Goal: Task Accomplishment & Management: Manage account settings

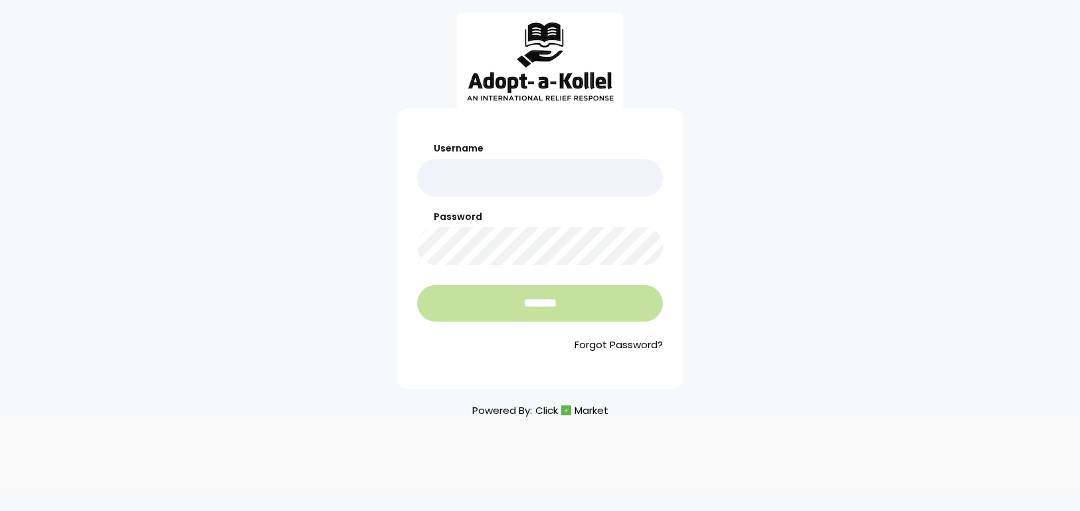
type input "**********"
click at [557, 296] on input "*******" at bounding box center [540, 303] width 246 height 37
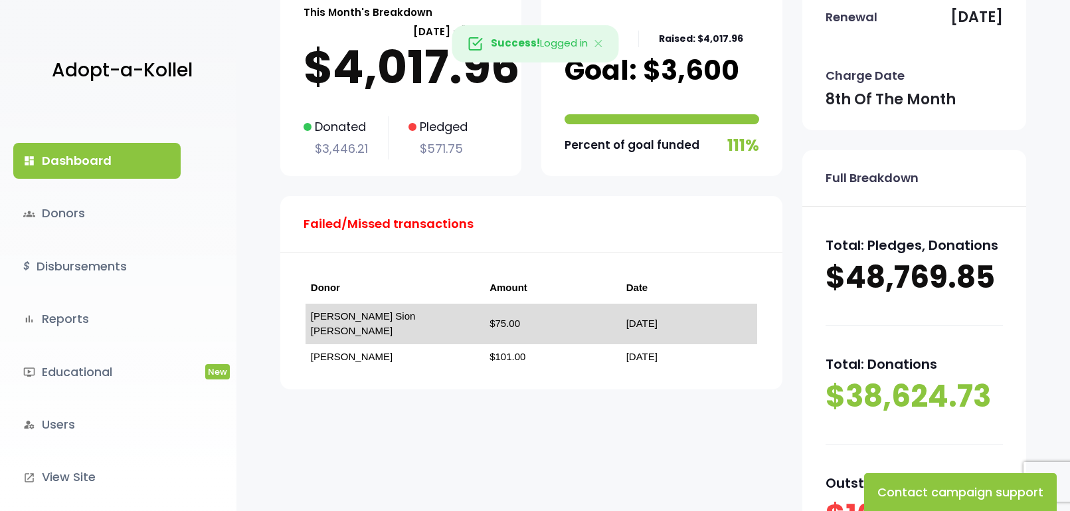
scroll to position [133, 0]
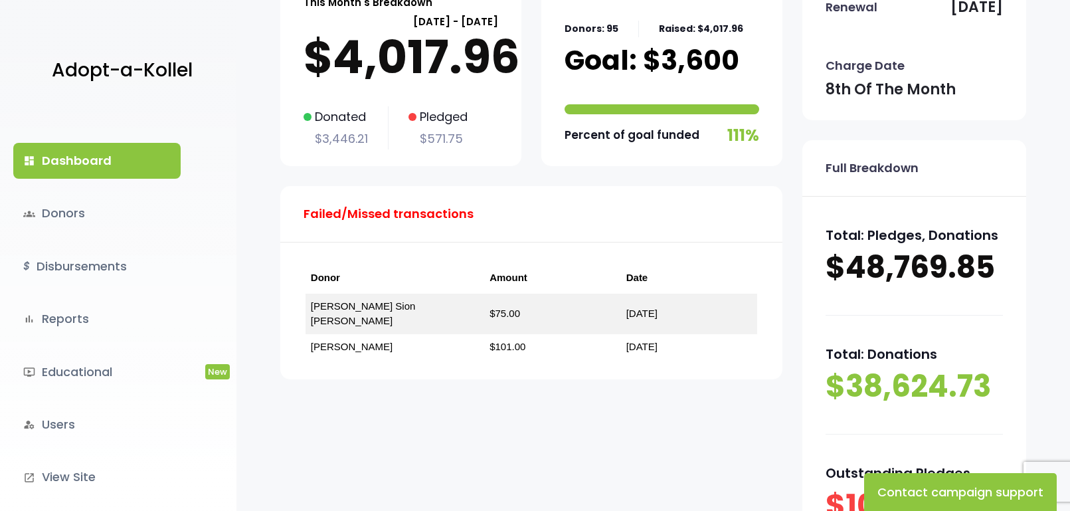
click at [579, 435] on div "This Month's Breakdown September 08 - October 07 $4,017.96 Donated $3,446.21 Pl…" at bounding box center [531, 283] width 502 height 613
click at [99, 150] on link "dashboard Dashboard" at bounding box center [96, 161] width 167 height 36
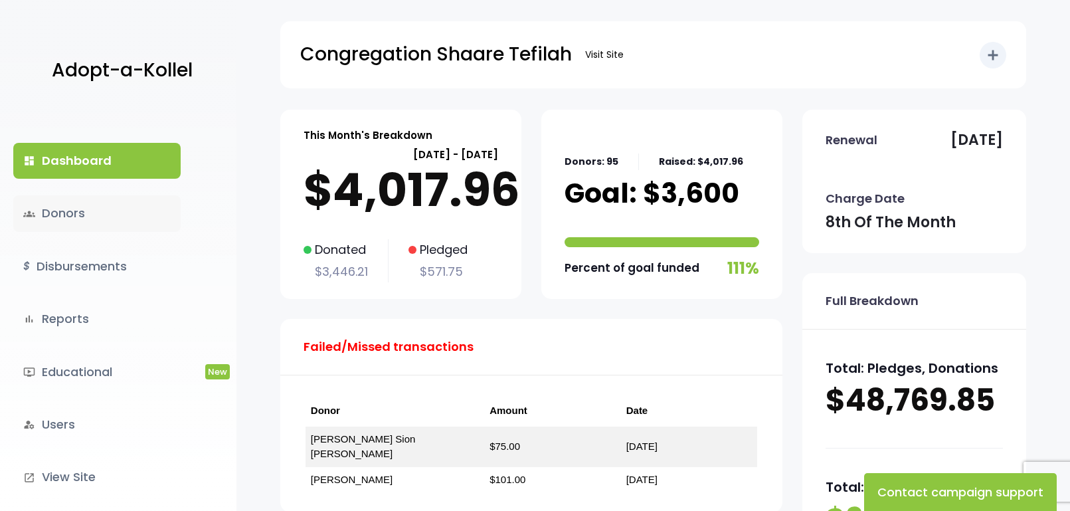
click at [84, 217] on link "groups Donors" at bounding box center [96, 213] width 167 height 36
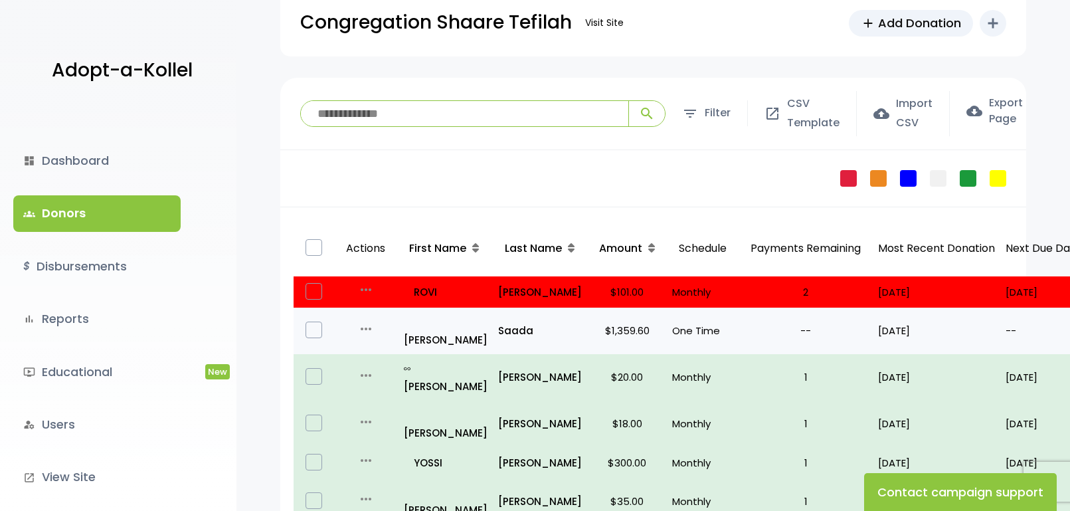
scroll to position [66, 0]
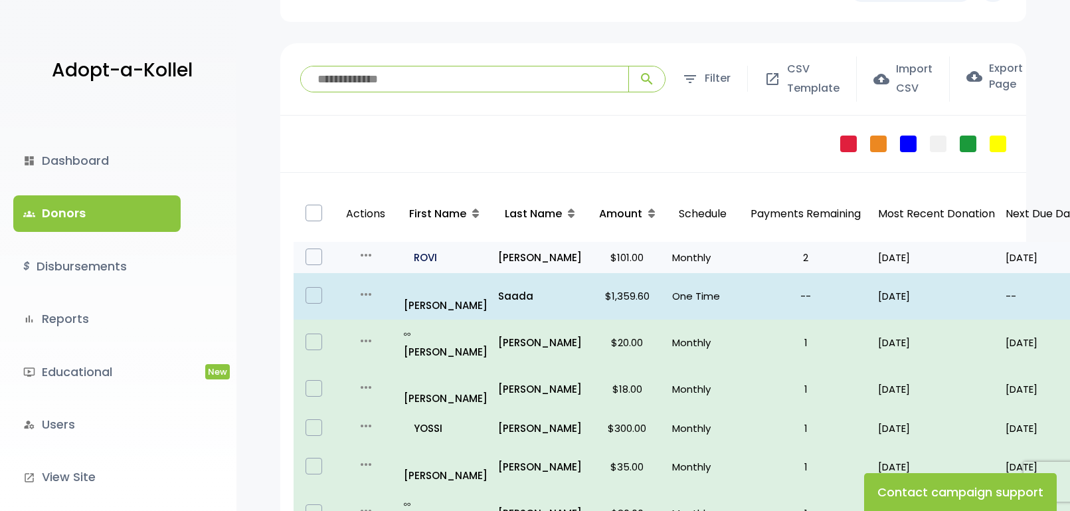
click at [441, 261] on p "all_inclusive ROVI" at bounding box center [446, 258] width 84 height 18
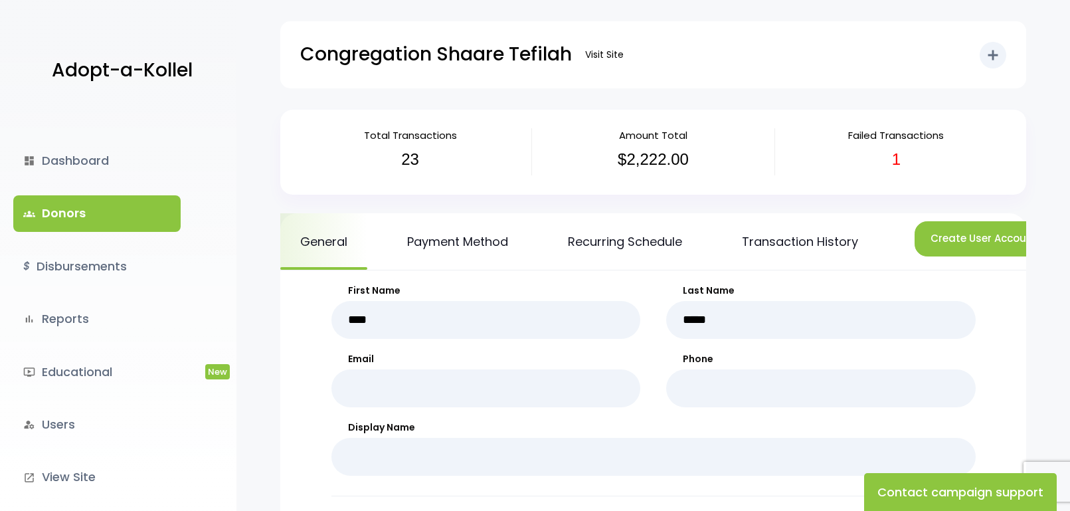
click at [131, 208] on link "groups Donors" at bounding box center [96, 213] width 167 height 36
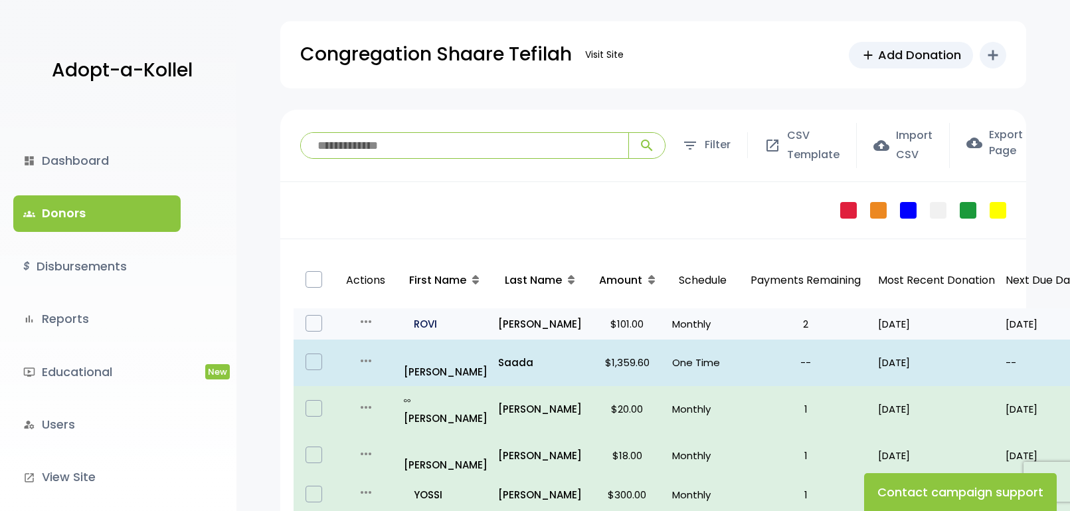
click at [429, 327] on p "all_inclusive ROVI" at bounding box center [446, 324] width 84 height 18
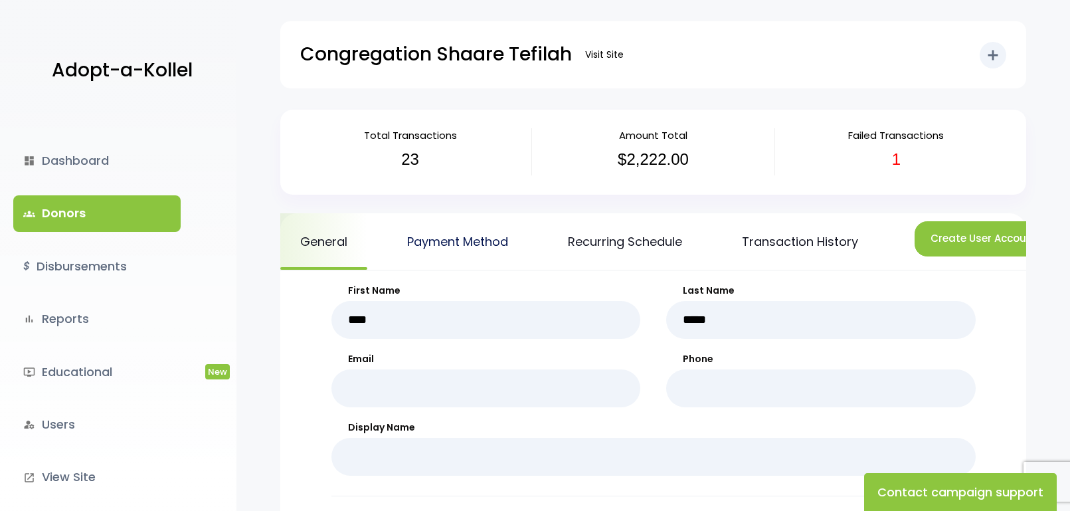
click at [493, 250] on link "Payment Method" at bounding box center [457, 241] width 141 height 56
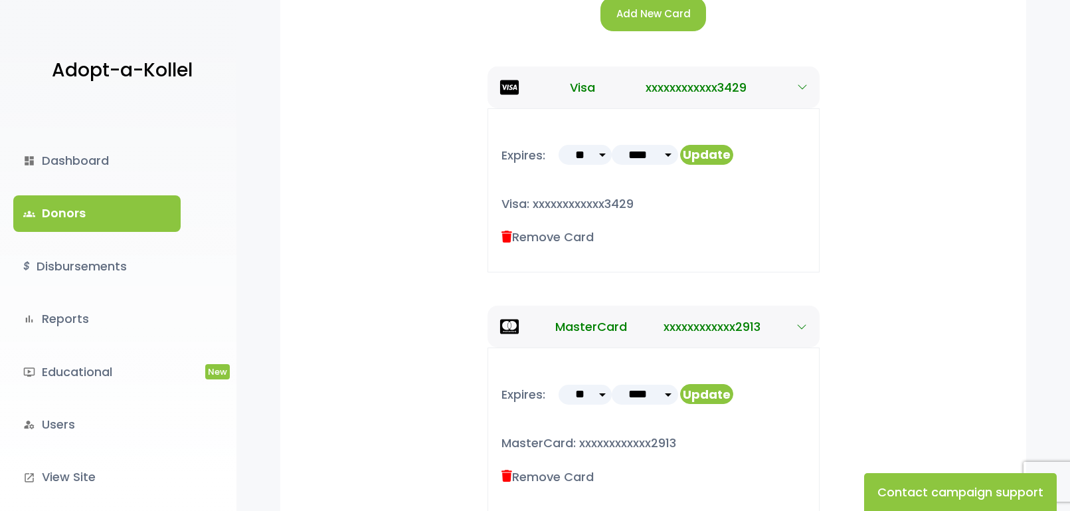
scroll to position [332, 0]
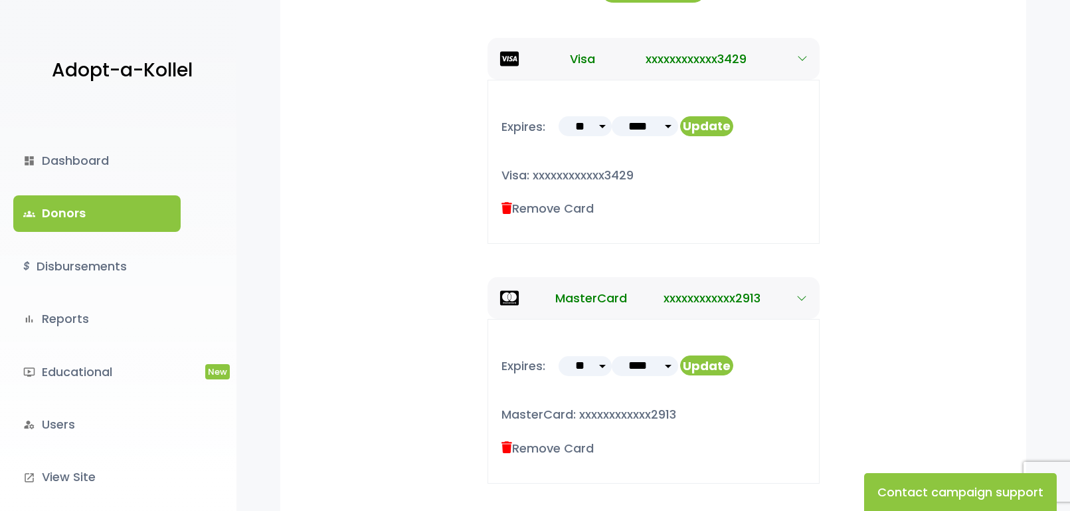
click at [60, 210] on link "groups Donors" at bounding box center [96, 213] width 167 height 36
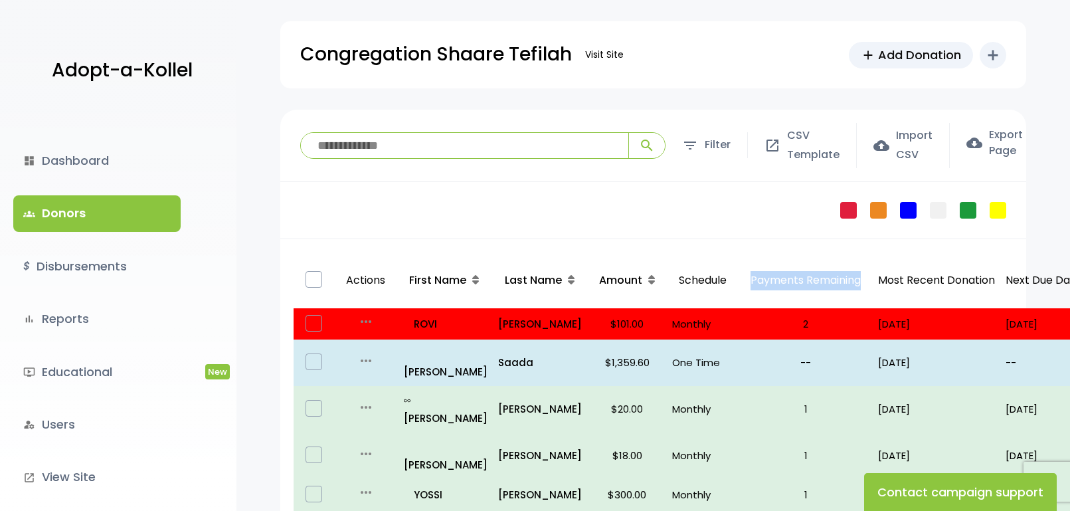
drag, startPoint x: 748, startPoint y: 276, endPoint x: 868, endPoint y: 270, distance: 120.4
click at [868, 270] on p "Payments Remaining" at bounding box center [806, 281] width 124 height 46
click at [845, 278] on p "Payments Remaining" at bounding box center [806, 281] width 124 height 46
click at [90, 167] on link "dashboard Dashboard" at bounding box center [96, 161] width 167 height 36
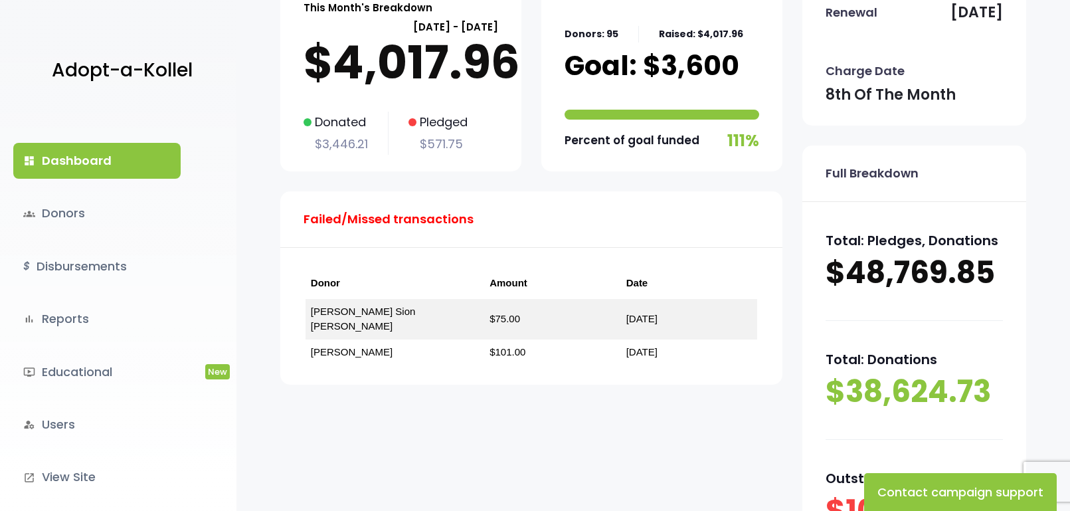
scroll to position [133, 0]
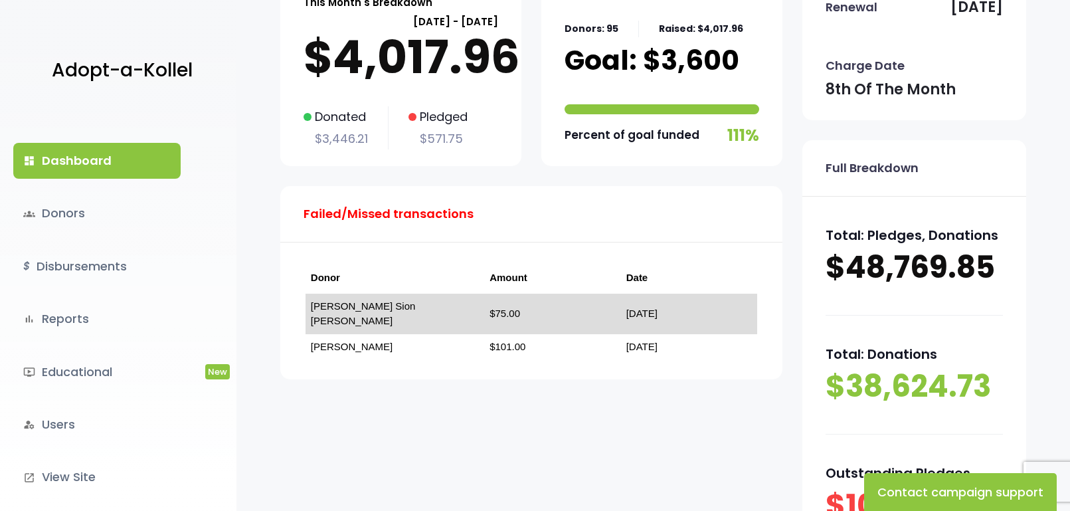
click at [627, 308] on link "[DATE]" at bounding box center [642, 313] width 31 height 11
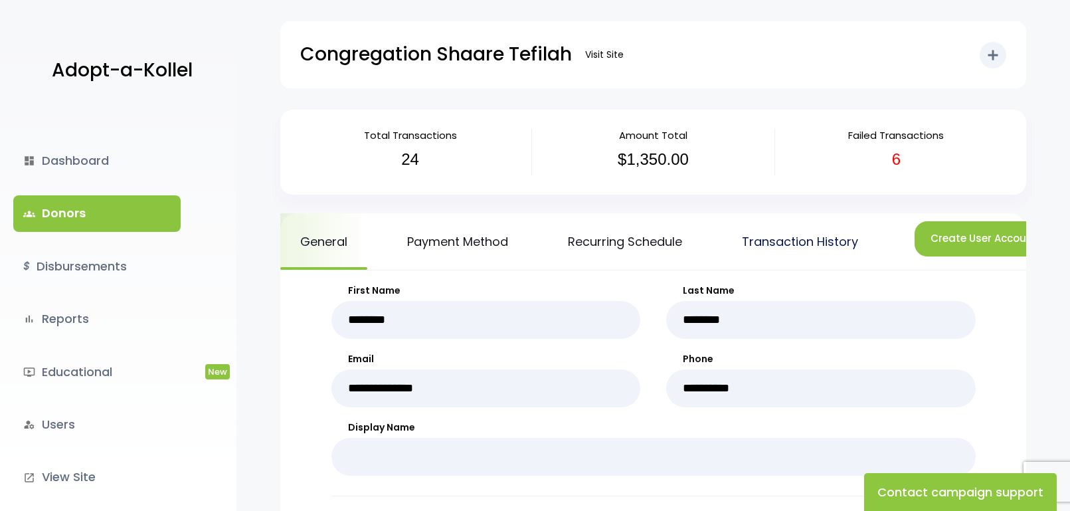
click at [759, 240] on link "Transaction History" at bounding box center [800, 241] width 156 height 56
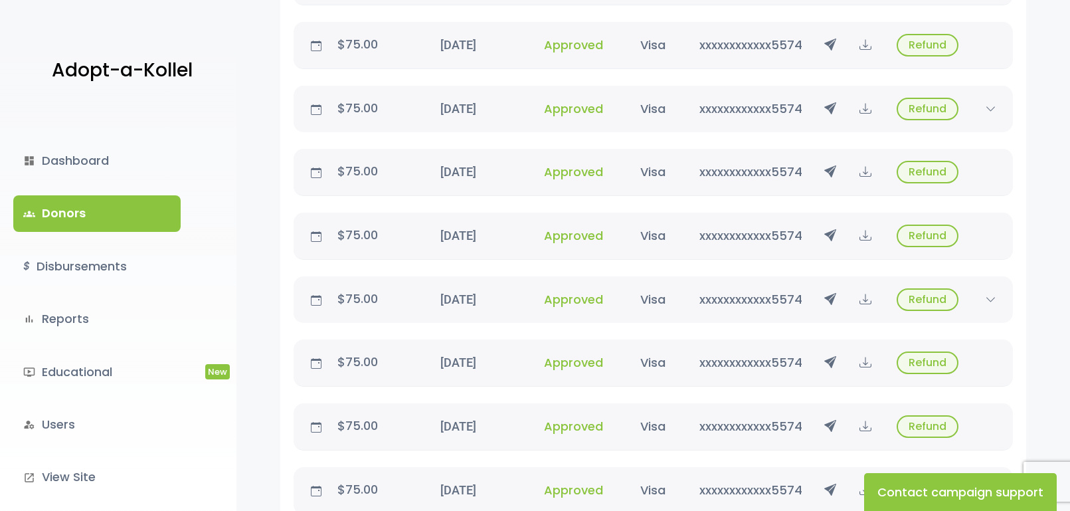
scroll to position [317, 0]
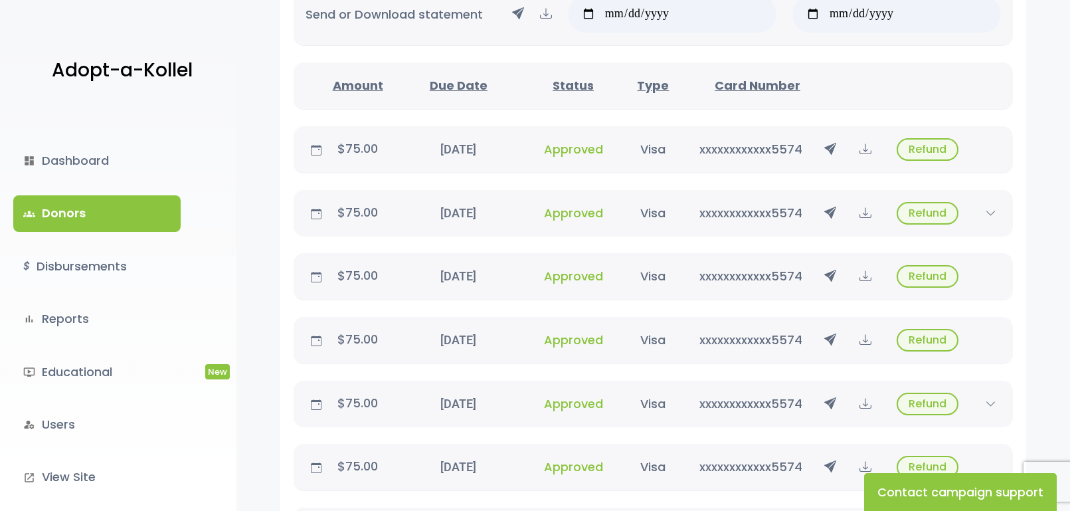
click at [108, 200] on link "groups Donors" at bounding box center [96, 213] width 167 height 36
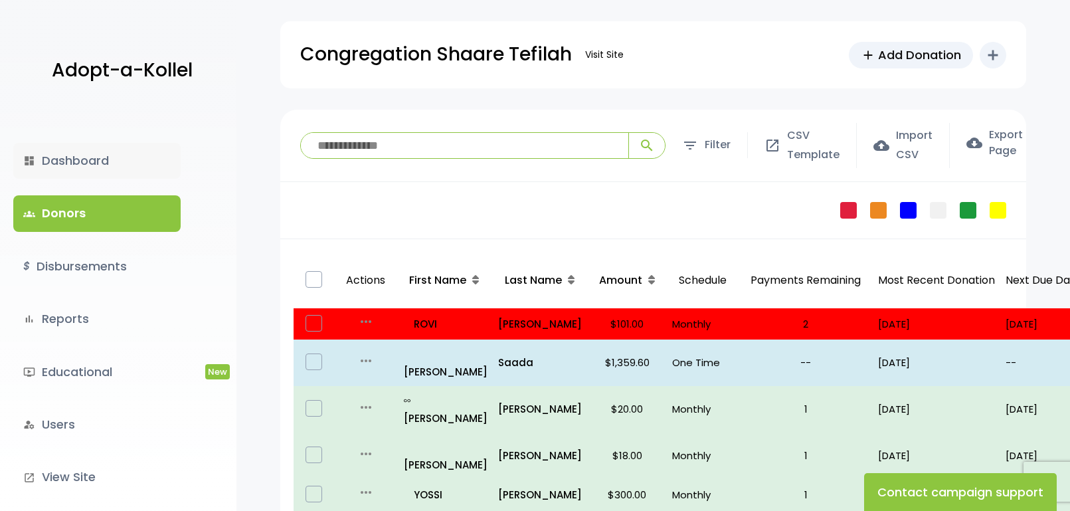
click at [76, 150] on link "dashboard Dashboard" at bounding box center [96, 161] width 167 height 36
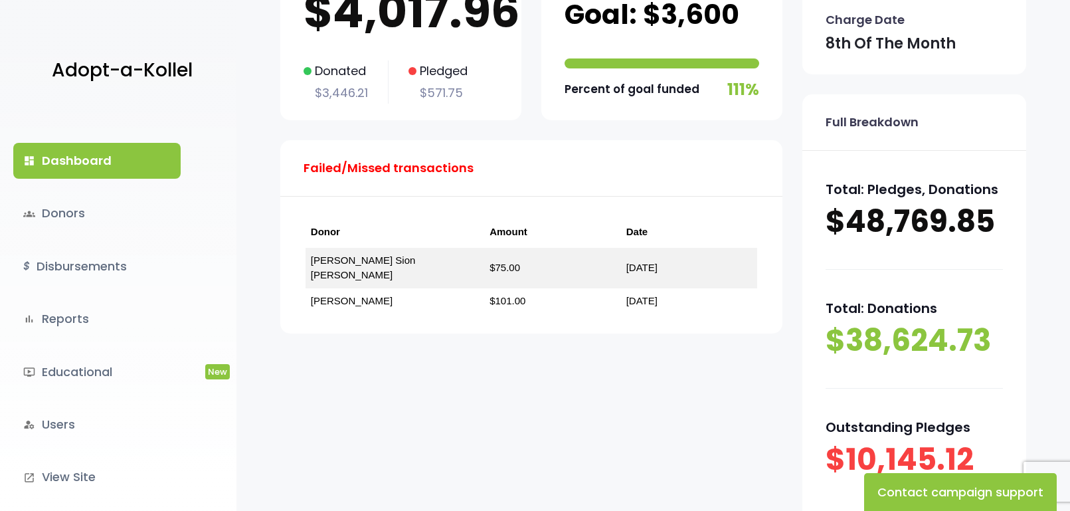
scroll to position [199, 0]
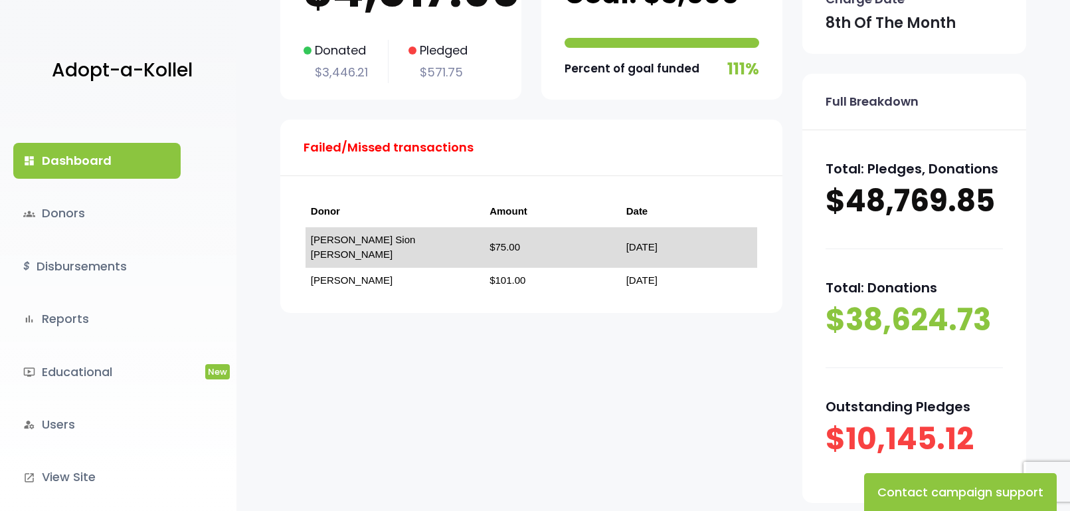
click at [369, 243] on link "[PERSON_NAME] Sion [PERSON_NAME]" at bounding box center [363, 247] width 105 height 27
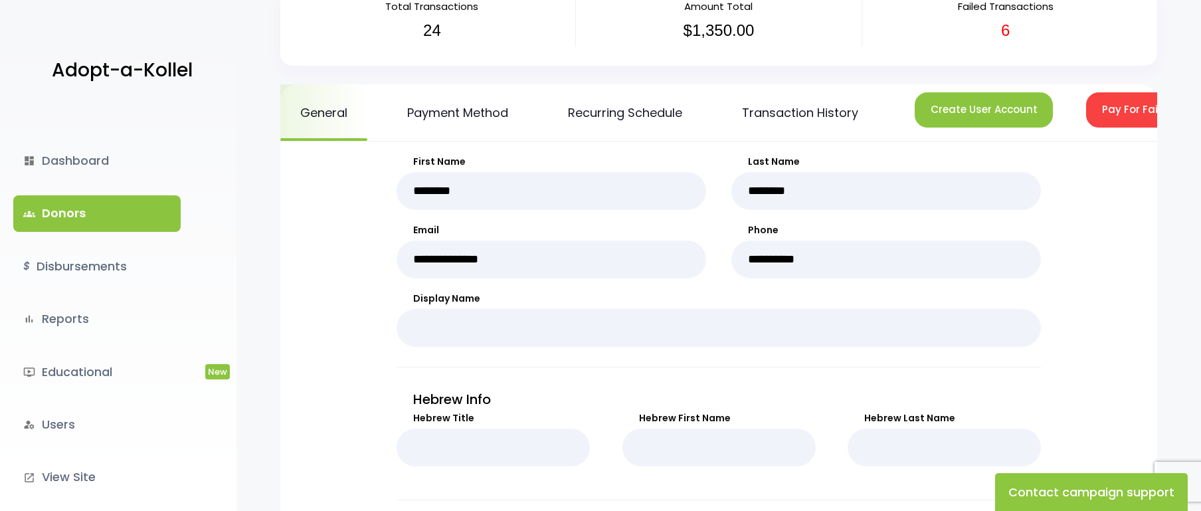
scroll to position [49, 0]
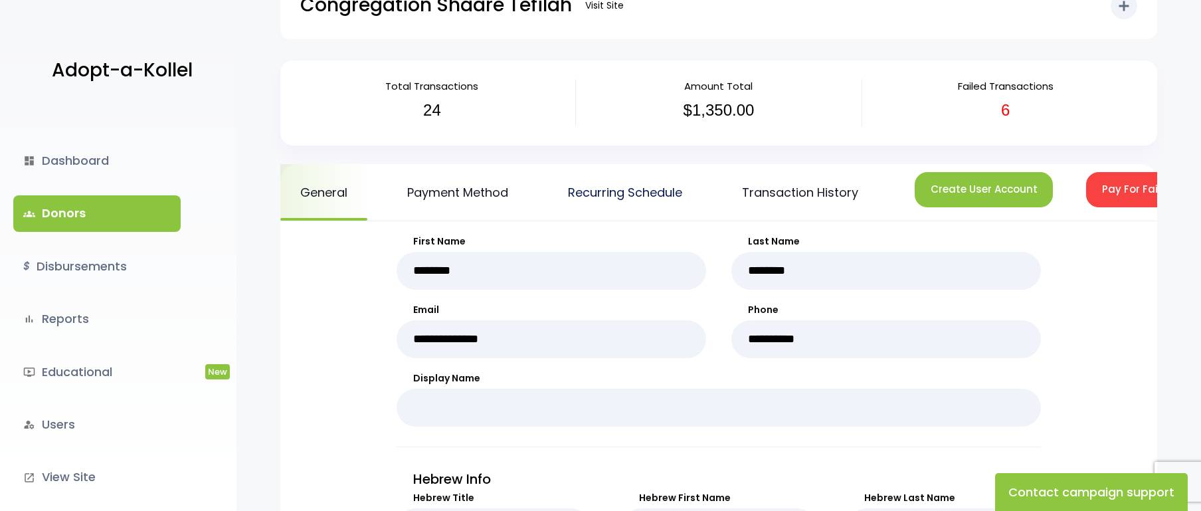
click at [610, 187] on link "Recurring Schedule" at bounding box center [625, 192] width 154 height 56
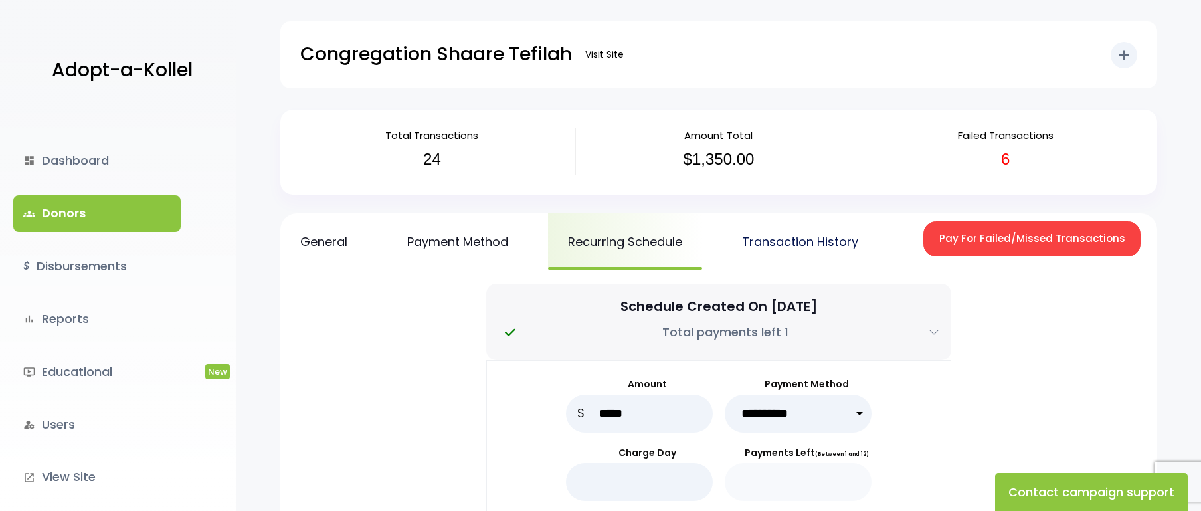
click at [813, 239] on link "Transaction History" at bounding box center [800, 241] width 156 height 56
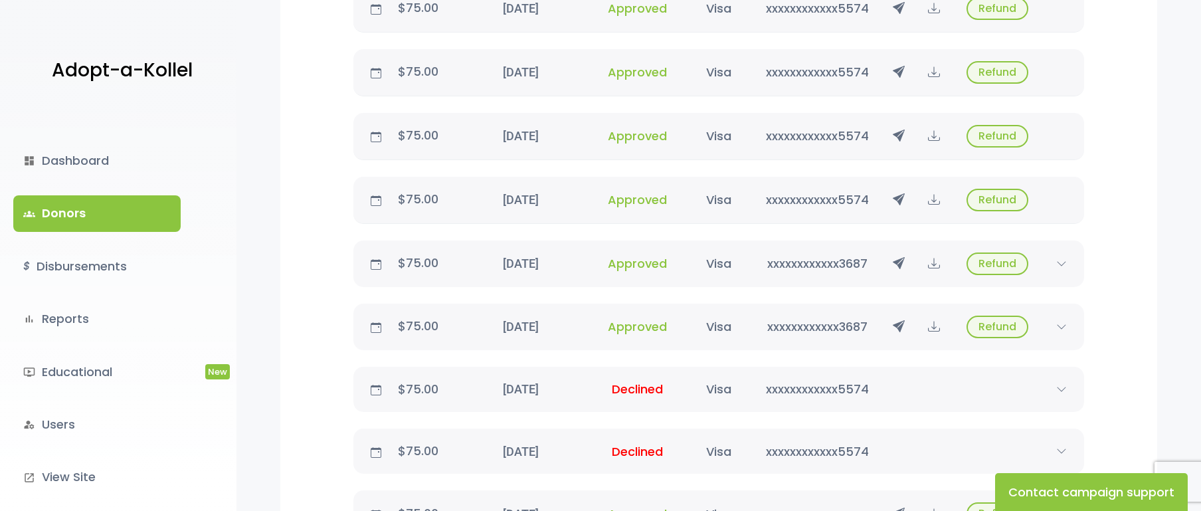
scroll to position [797, 0]
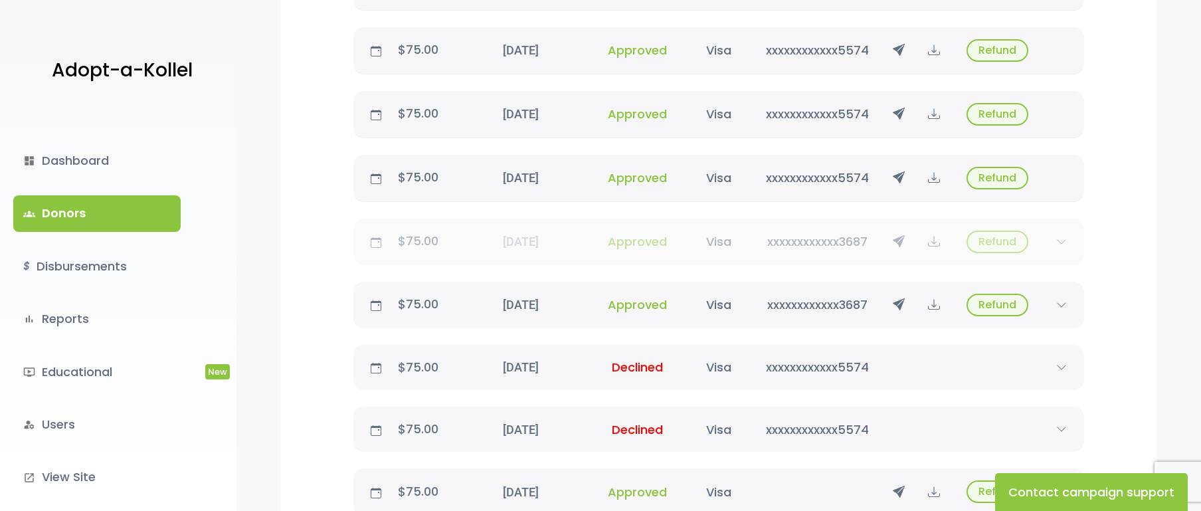
click at [648, 243] on span "Approved" at bounding box center [637, 241] width 59 height 17
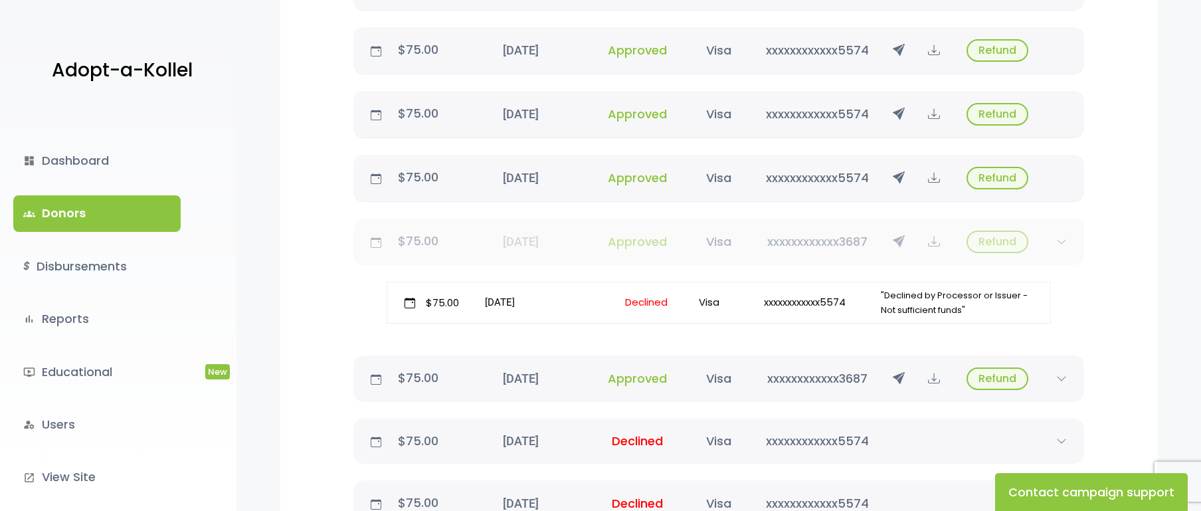
click at [641, 240] on span "Approved" at bounding box center [637, 241] width 59 height 17
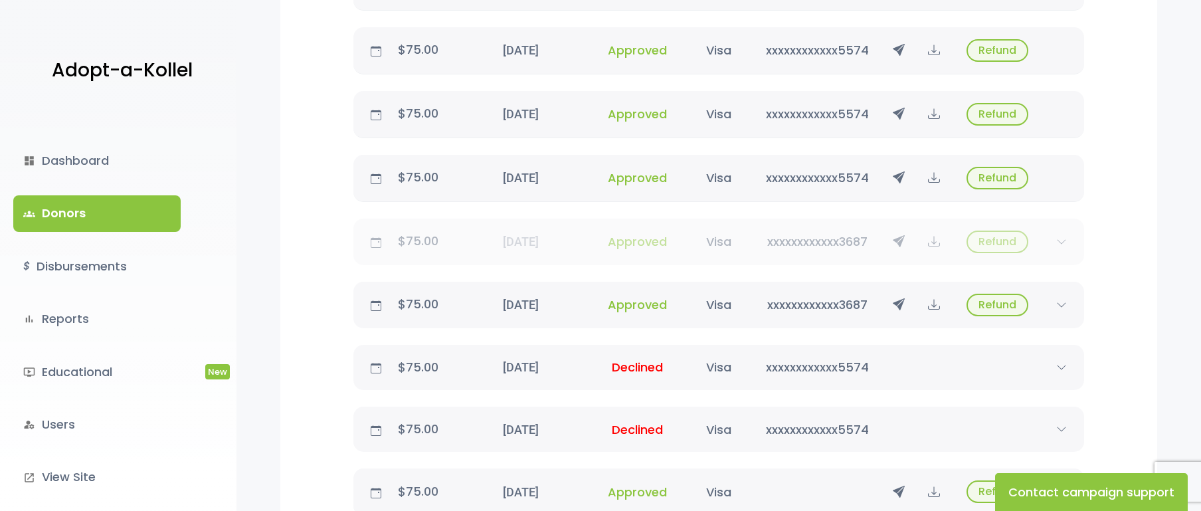
click at [641, 240] on span "Approved" at bounding box center [637, 241] width 59 height 17
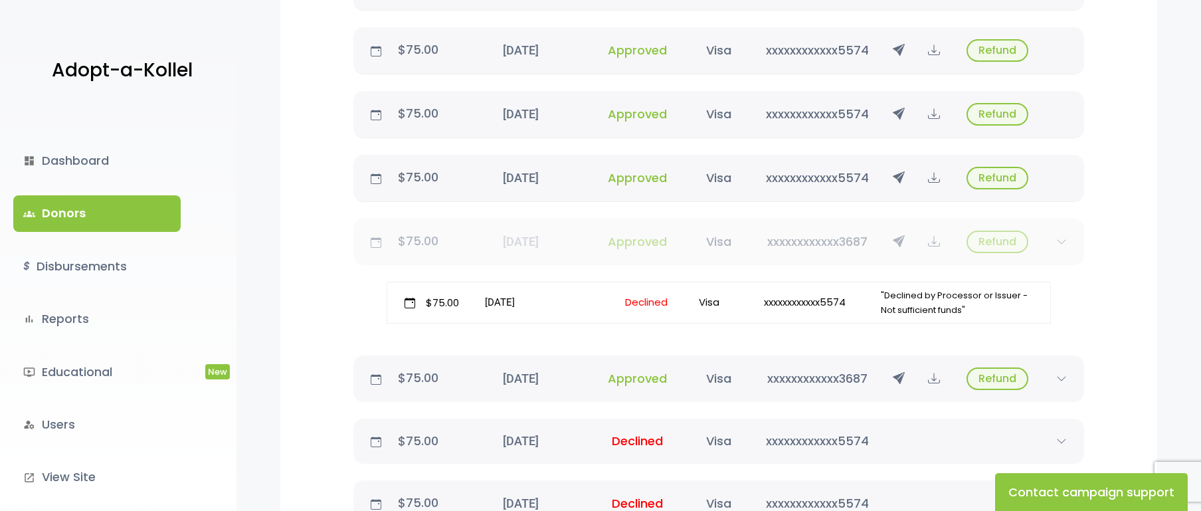
click at [641, 240] on span "Approved" at bounding box center [637, 241] width 59 height 17
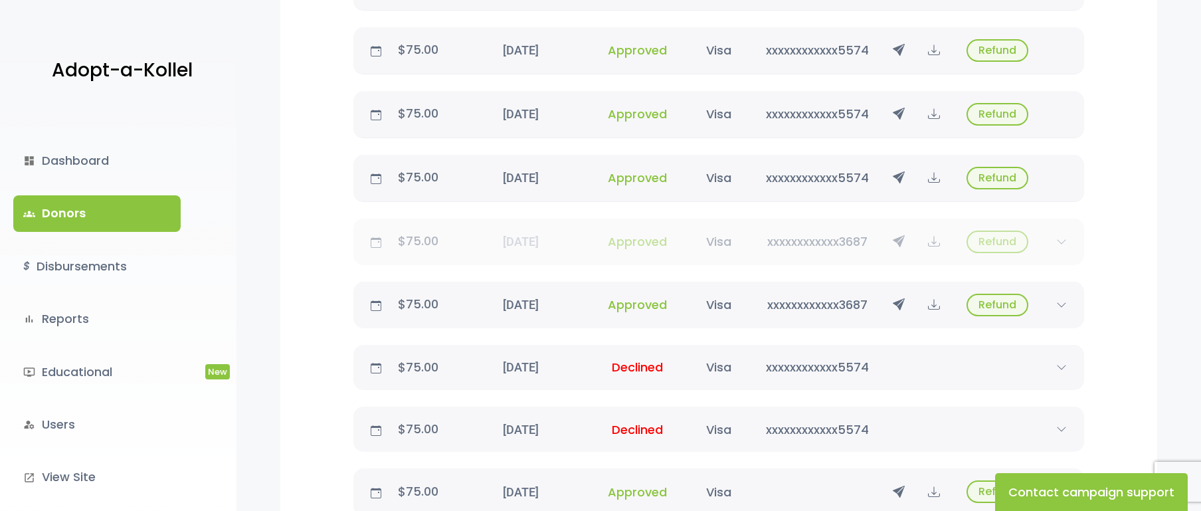
click at [1059, 245] on icon at bounding box center [1061, 242] width 21 height 11
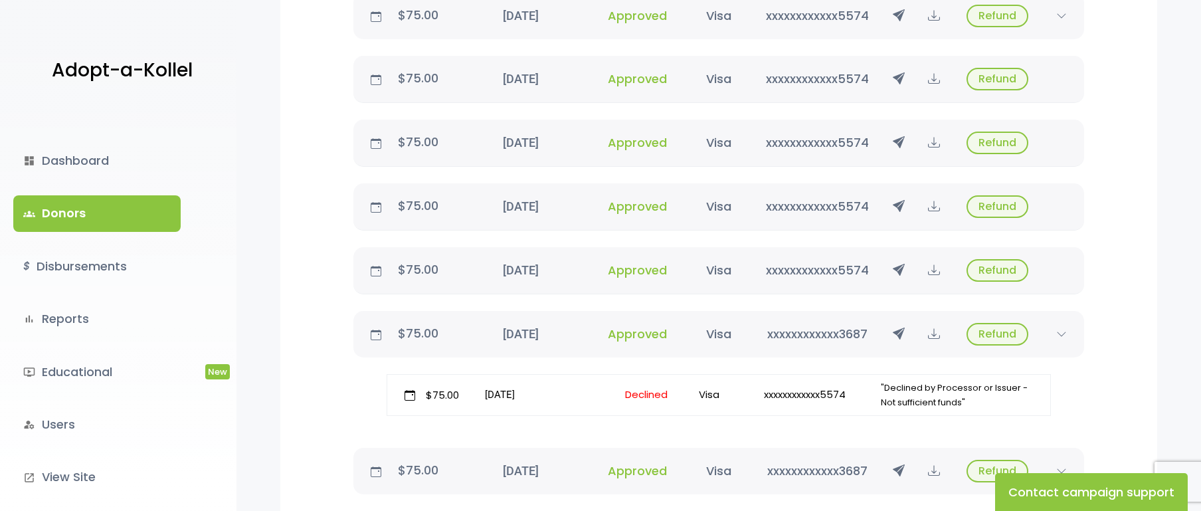
scroll to position [598, 0]
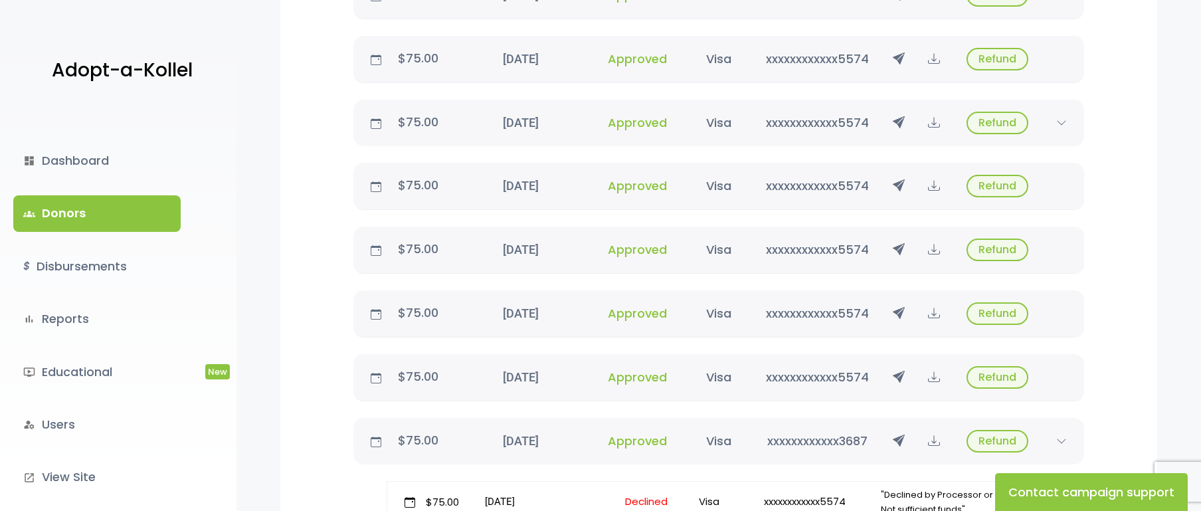
click at [113, 228] on link "groups Donors" at bounding box center [96, 213] width 167 height 36
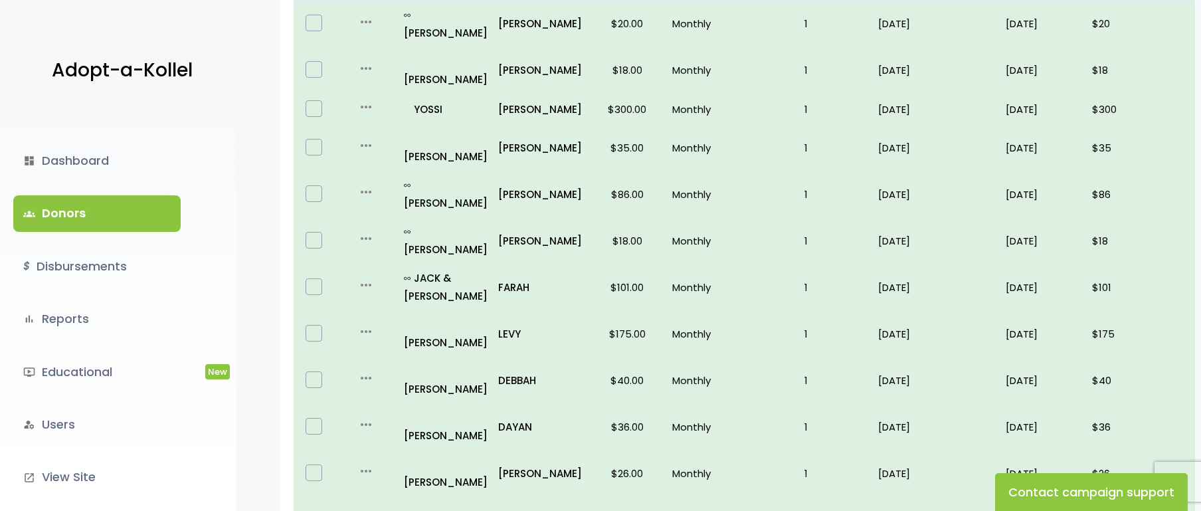
scroll to position [199, 0]
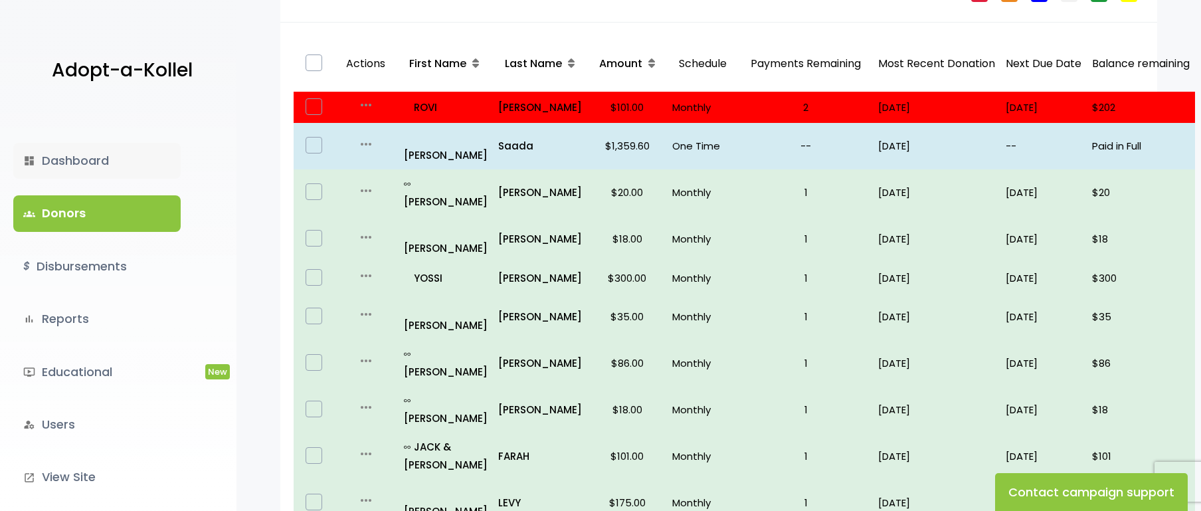
click at [41, 164] on link "dashboard Dashboard" at bounding box center [96, 161] width 167 height 36
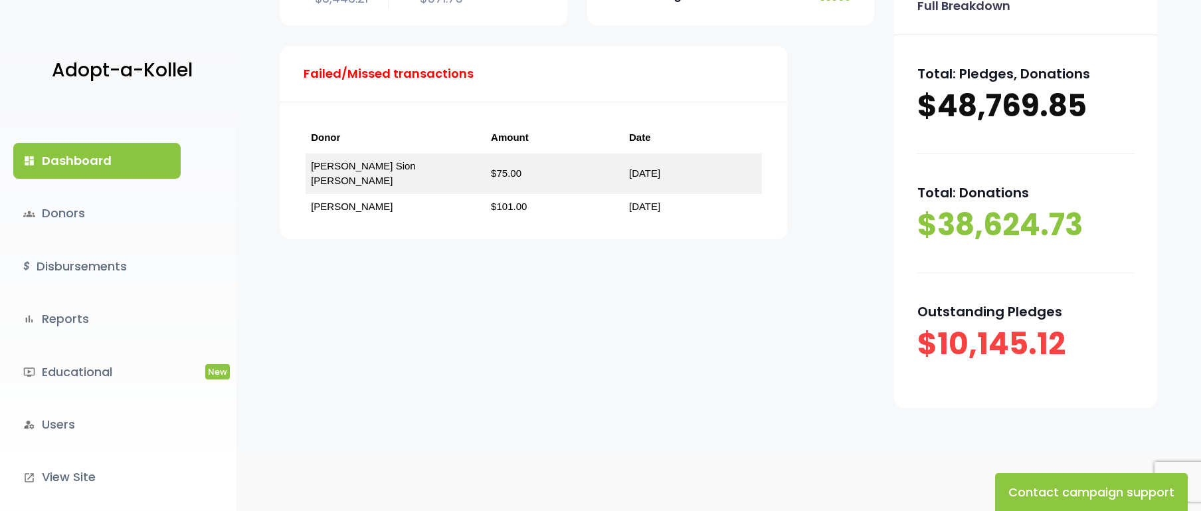
scroll to position [283, 0]
